Goal: Information Seeking & Learning: Understand process/instructions

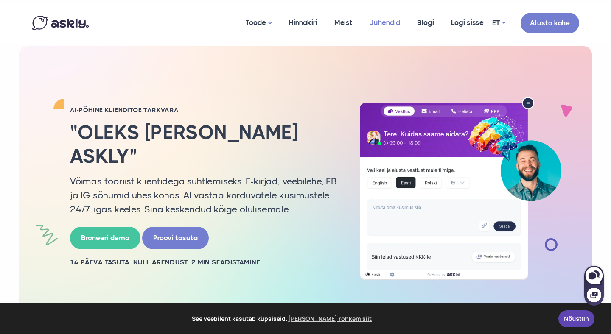
click at [379, 20] on link "Juhendid" at bounding box center [385, 22] width 48 height 41
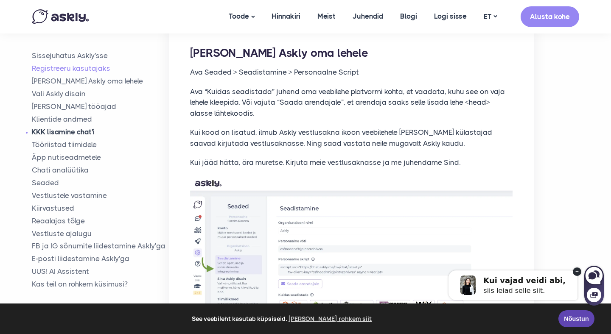
scroll to position [710, 0]
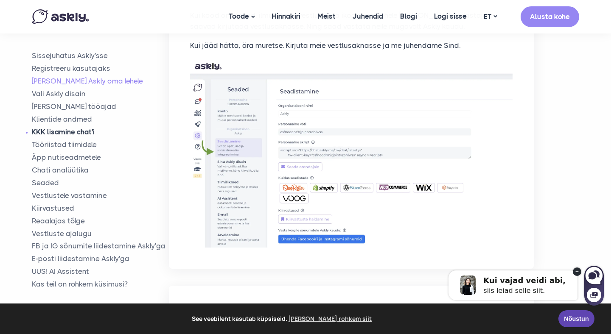
click at [84, 130] on link "KKK lisamine chat'i" at bounding box center [100, 132] width 137 height 10
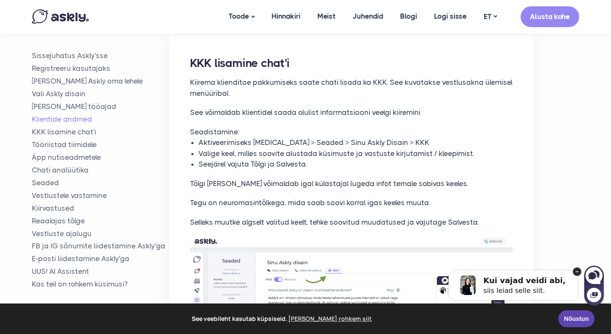
scroll to position [2077, 0]
